Goal: Check status: Check status

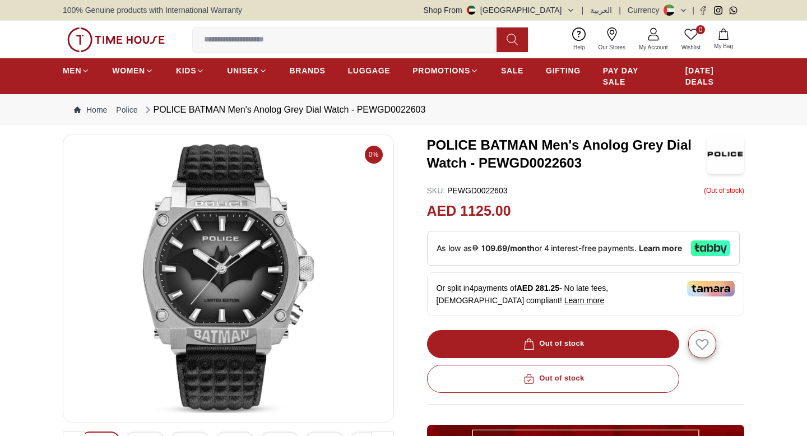
click at [547, 11] on button "Shop From UAE" at bounding box center [499, 9] width 151 height 11
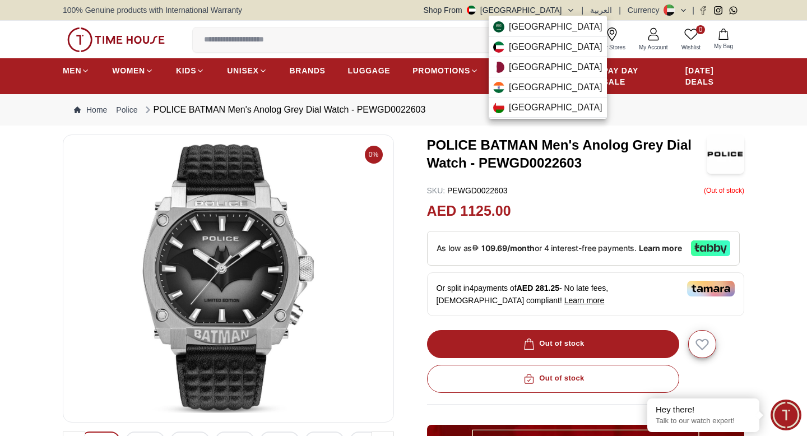
click at [516, 11] on div at bounding box center [403, 218] width 807 height 436
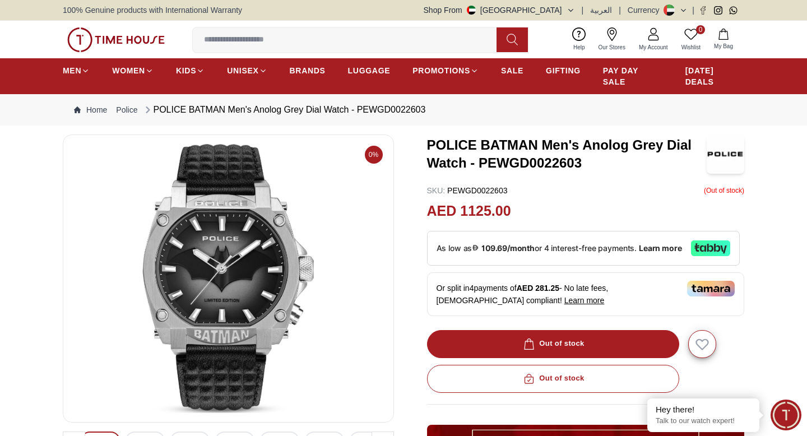
drag, startPoint x: 170, startPoint y: 37, endPoint x: 82, endPoint y: 36, distance: 88.0
click at [82, 36] on div "0 Wishlist My Bag Help Our Stores My Account 0 Wishlist My Bag" at bounding box center [404, 40] width 682 height 38
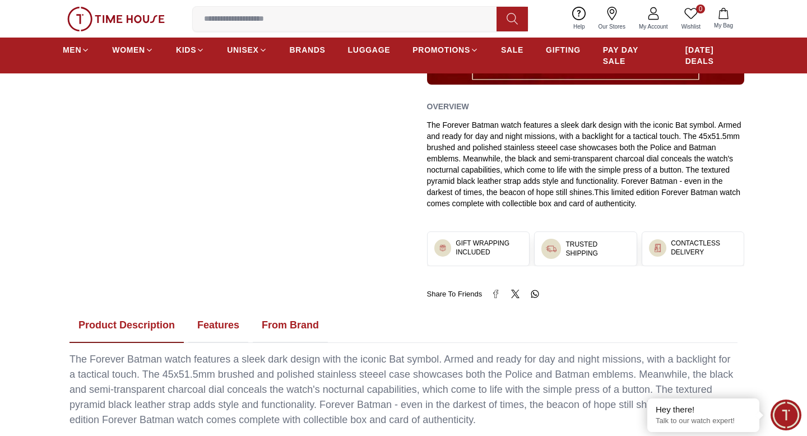
scroll to position [350, 0]
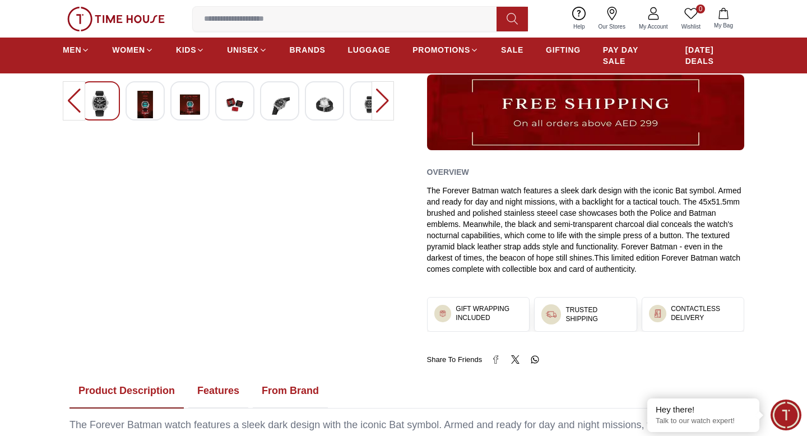
click at [652, 20] on icon at bounding box center [653, 13] width 13 height 13
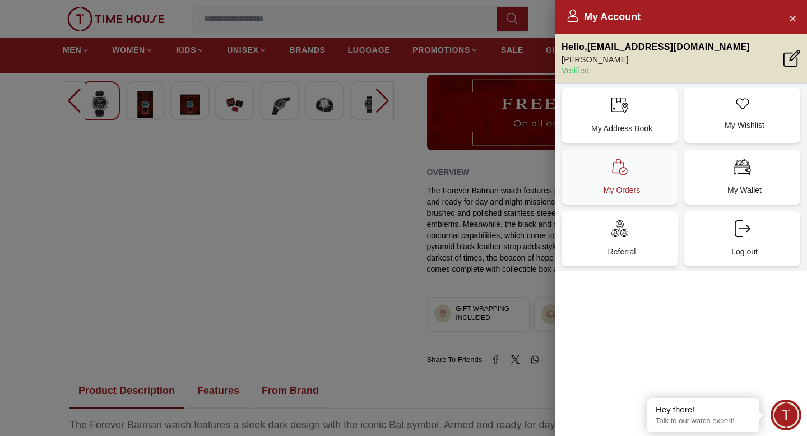
click at [629, 182] on div "My Orders" at bounding box center [620, 177] width 116 height 55
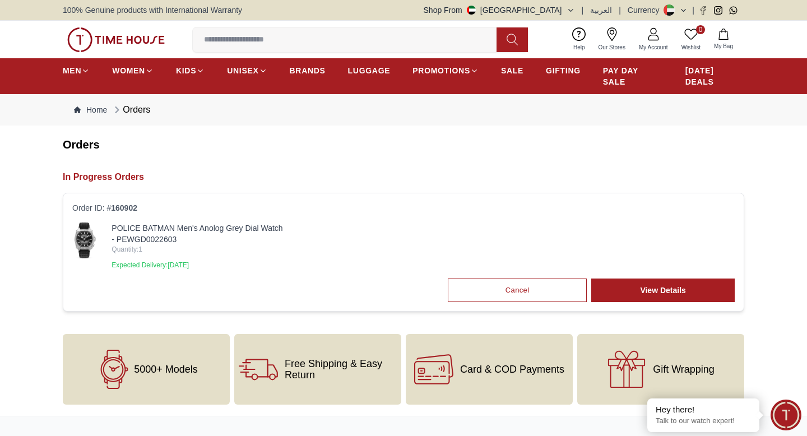
click at [215, 268] on p "Expected Delivery: [DATE]" at bounding box center [198, 265] width 173 height 9
click at [202, 227] on link "POLICE BATMAN Men's Anolog Grey Dial Watch - PEWGD0022603" at bounding box center [198, 234] width 173 height 22
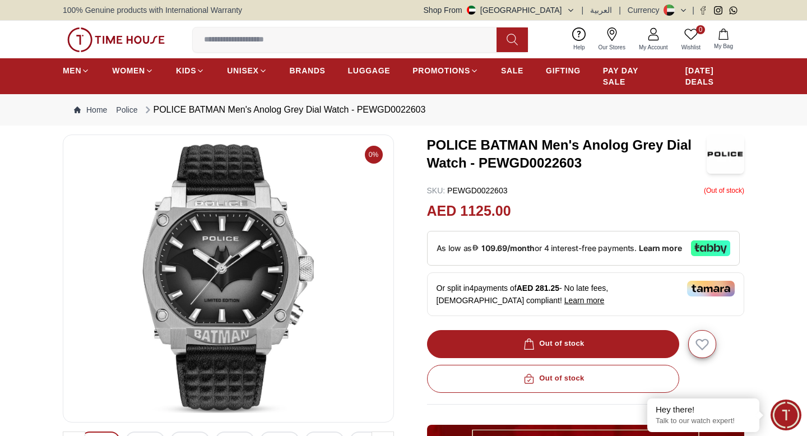
click at [659, 39] on icon at bounding box center [653, 33] width 13 height 13
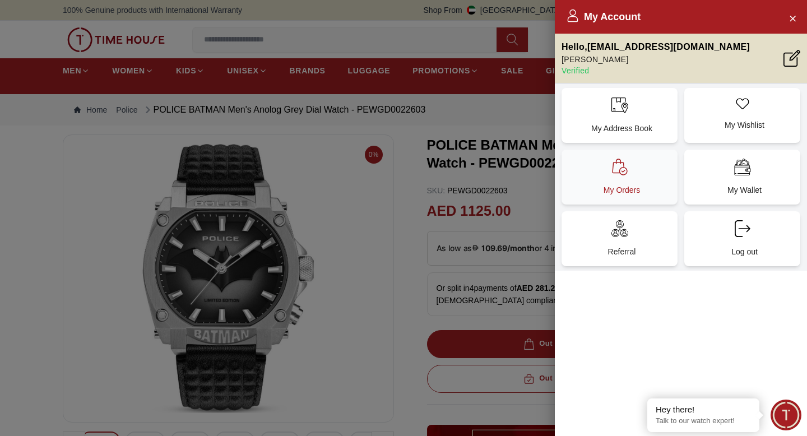
click at [630, 172] on div "My Orders" at bounding box center [620, 177] width 116 height 55
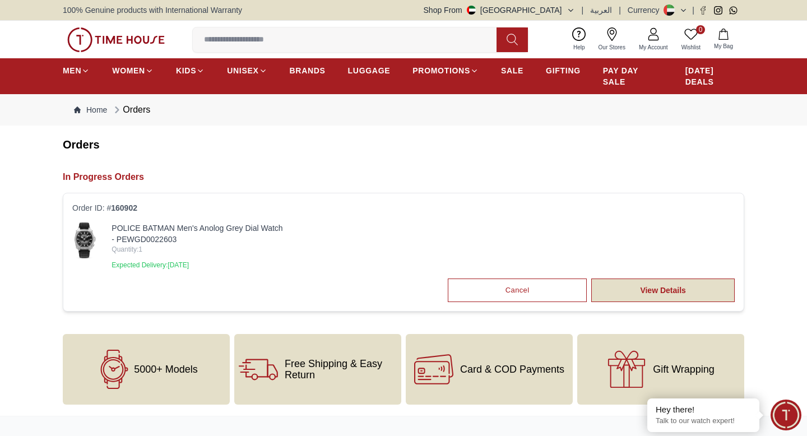
click at [707, 289] on link "View Details" at bounding box center [662, 291] width 143 height 24
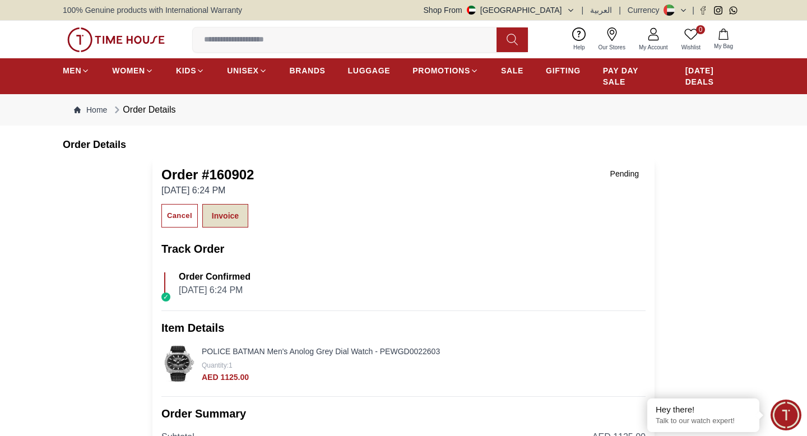
click at [231, 212] on link "Invoice" at bounding box center [225, 216] width 46 height 24
click at [610, 76] on span "PAY DAY SALE" at bounding box center [633, 76] width 60 height 22
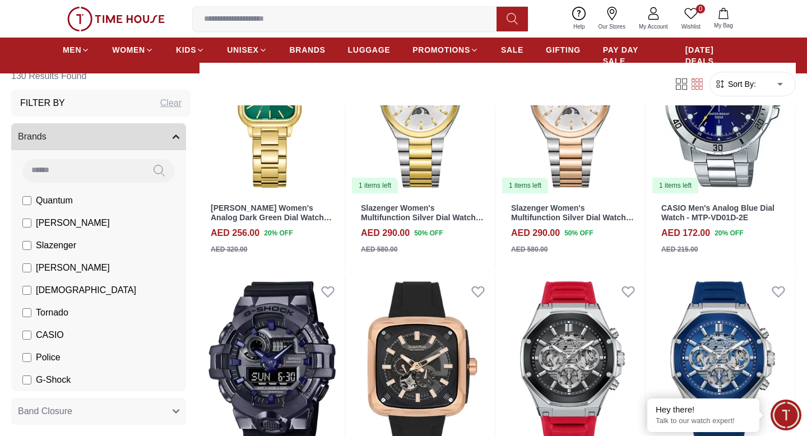
scroll to position [1118, 0]
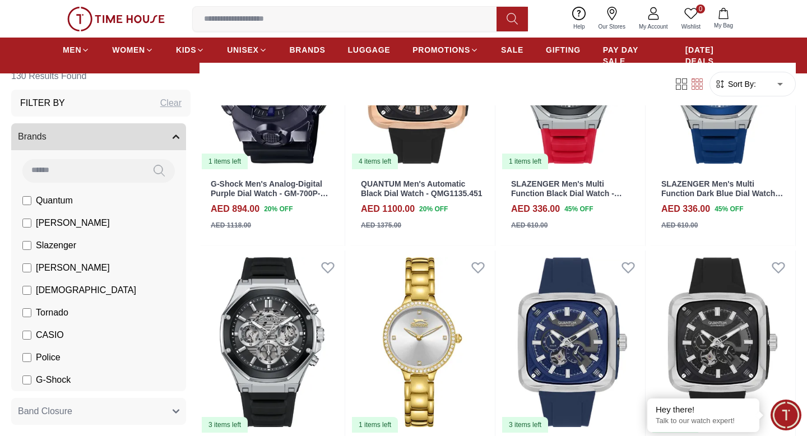
scroll to position [1396, 0]
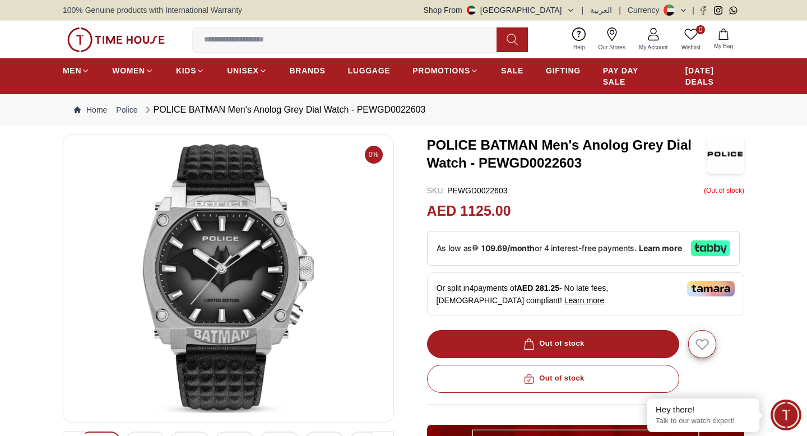
click at [653, 38] on icon at bounding box center [653, 33] width 13 height 13
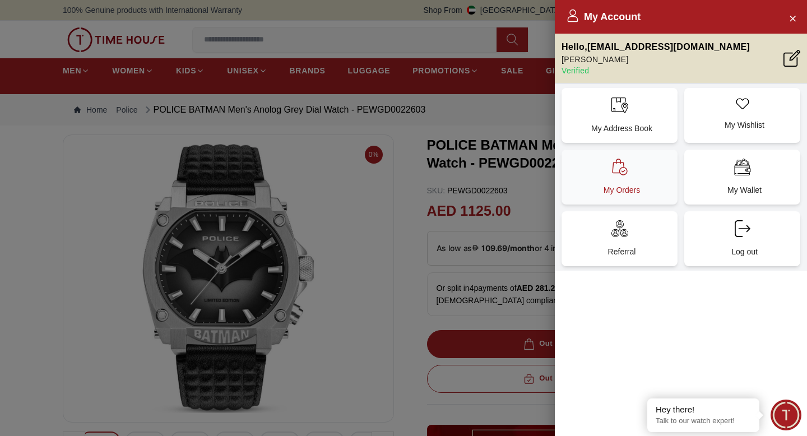
click at [643, 174] on div "My Orders" at bounding box center [620, 177] width 116 height 55
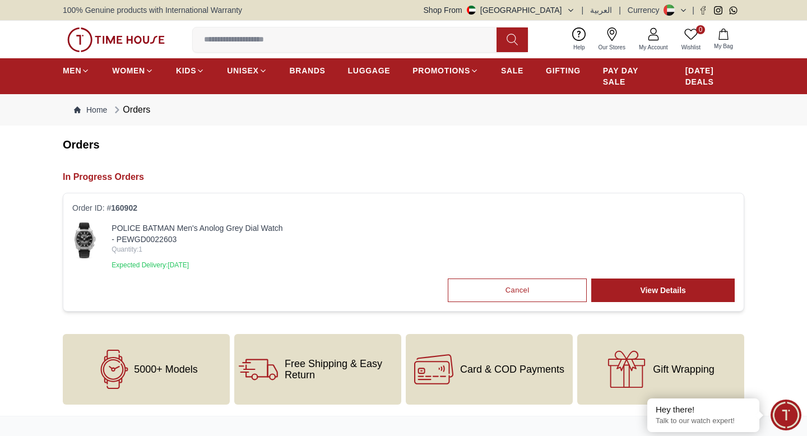
drag, startPoint x: 240, startPoint y: 263, endPoint x: 102, endPoint y: 268, distance: 138.0
click at [102, 268] on div "POLICE BATMAN Men's Anolog Grey Dial Watch - PEWGD0022603 Quantity: 1 Expected …" at bounding box center [178, 246] width 212 height 47
click at [664, 39] on link "My Account" at bounding box center [653, 39] width 43 height 29
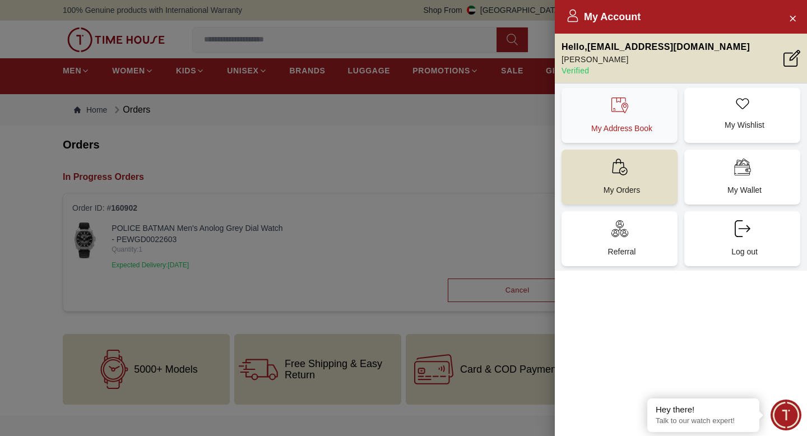
click at [640, 119] on div "My Address Book" at bounding box center [620, 115] width 116 height 55
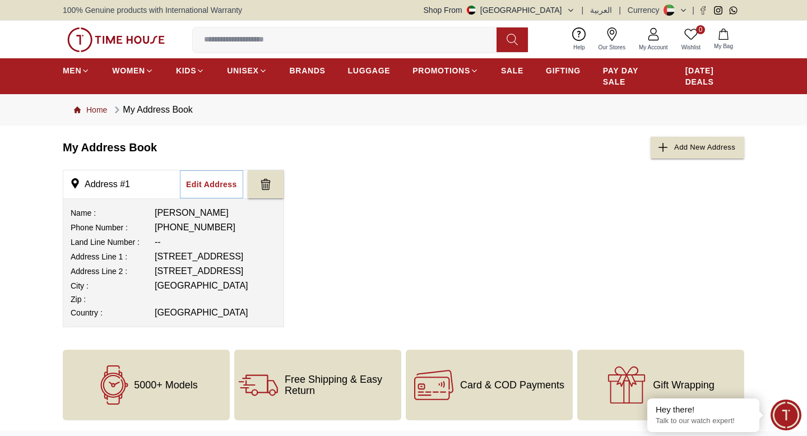
click at [99, 109] on link "Home" at bounding box center [90, 109] width 33 height 11
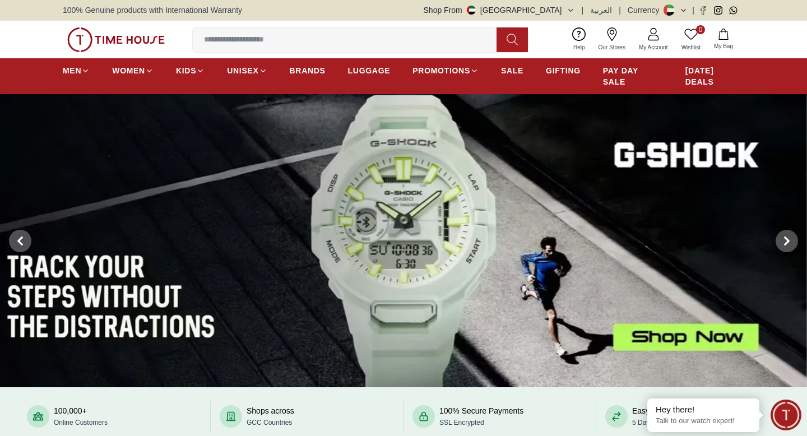
click at [640, 42] on link "My Account" at bounding box center [653, 39] width 43 height 29
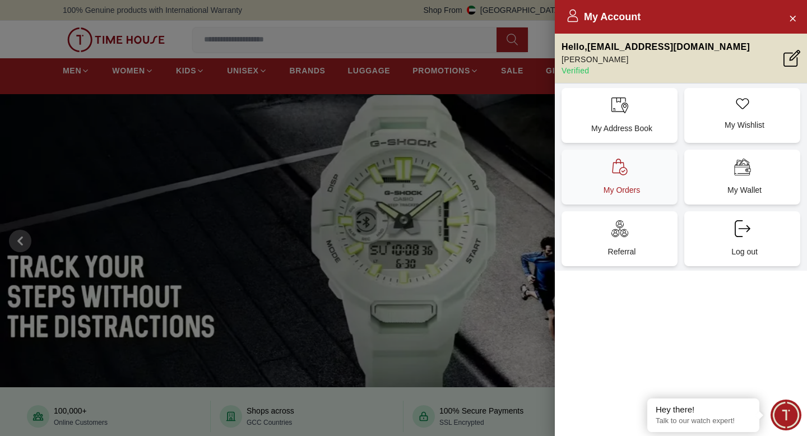
click at [639, 178] on div "My Orders" at bounding box center [620, 177] width 116 height 55
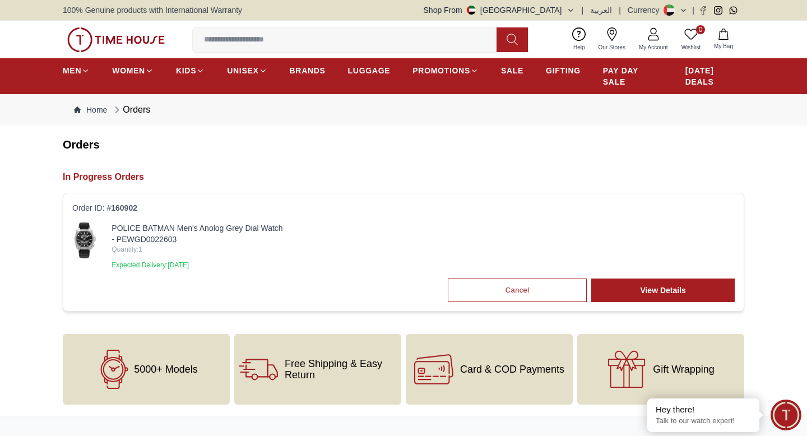
drag, startPoint x: 242, startPoint y: 271, endPoint x: 72, endPoint y: 267, distance: 169.3
click at [72, 265] on div "POLICE BATMAN Men's Anolog Grey Dial Watch - PEWGD0022603 Quantity: 1 Expected …" at bounding box center [403, 251] width 663 height 56
click at [146, 263] on p "Expected Delivery: [DATE]" at bounding box center [198, 265] width 173 height 9
drag, startPoint x: 239, startPoint y: 260, endPoint x: 104, endPoint y: 265, distance: 134.6
click at [105, 263] on div "POLICE BATMAN Men's Anolog Grey Dial Watch - PEWGD0022603 Quantity: 1 Expected …" at bounding box center [178, 246] width 212 height 47
